Goal: Download file/media

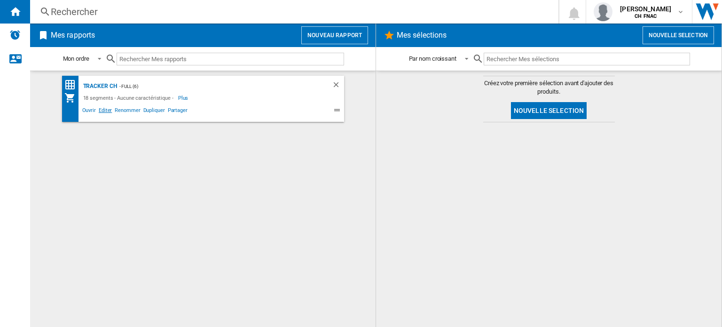
click at [103, 109] on span "Editer" at bounding box center [105, 111] width 16 height 11
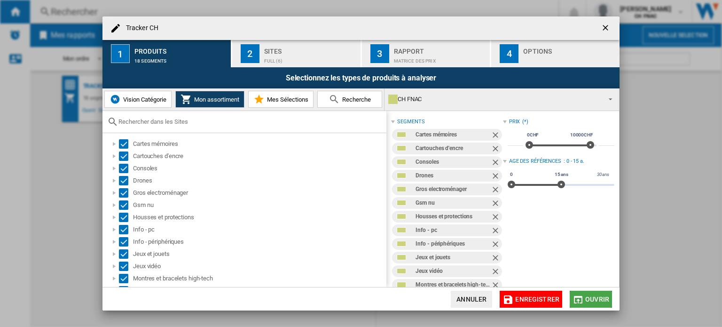
click at [595, 299] on span "Ouvrir" at bounding box center [598, 299] width 24 height 8
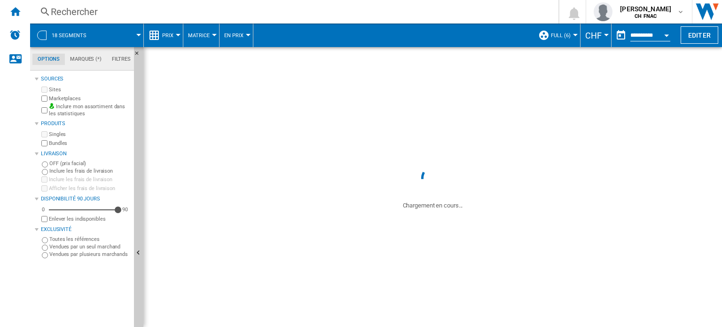
click at [666, 32] on button "Open calendar" at bounding box center [666, 33] width 17 height 17
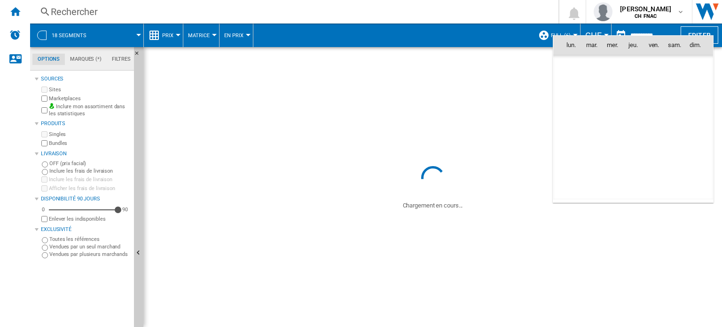
scroll to position [4486, 0]
click at [571, 103] on span "8" at bounding box center [571, 106] width 19 height 19
type input "**********"
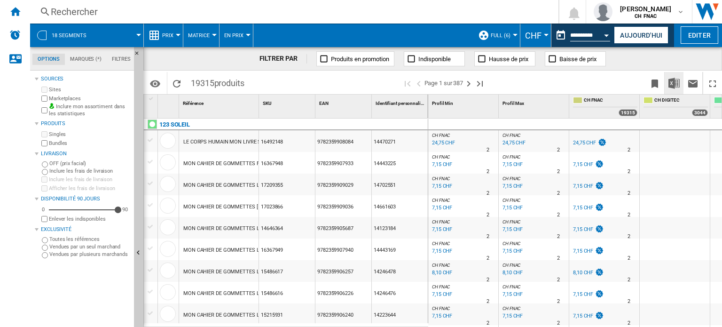
click at [674, 81] on img "Télécharger au format Excel" at bounding box center [674, 83] width 11 height 11
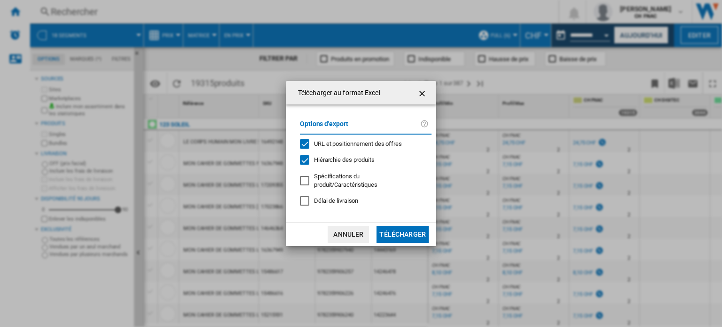
click at [309, 148] on div "URL et positionnement des offres" at bounding box center [304, 143] width 9 height 9
click at [404, 227] on button "Télécharger" at bounding box center [403, 234] width 52 height 17
